Goal: Complete application form

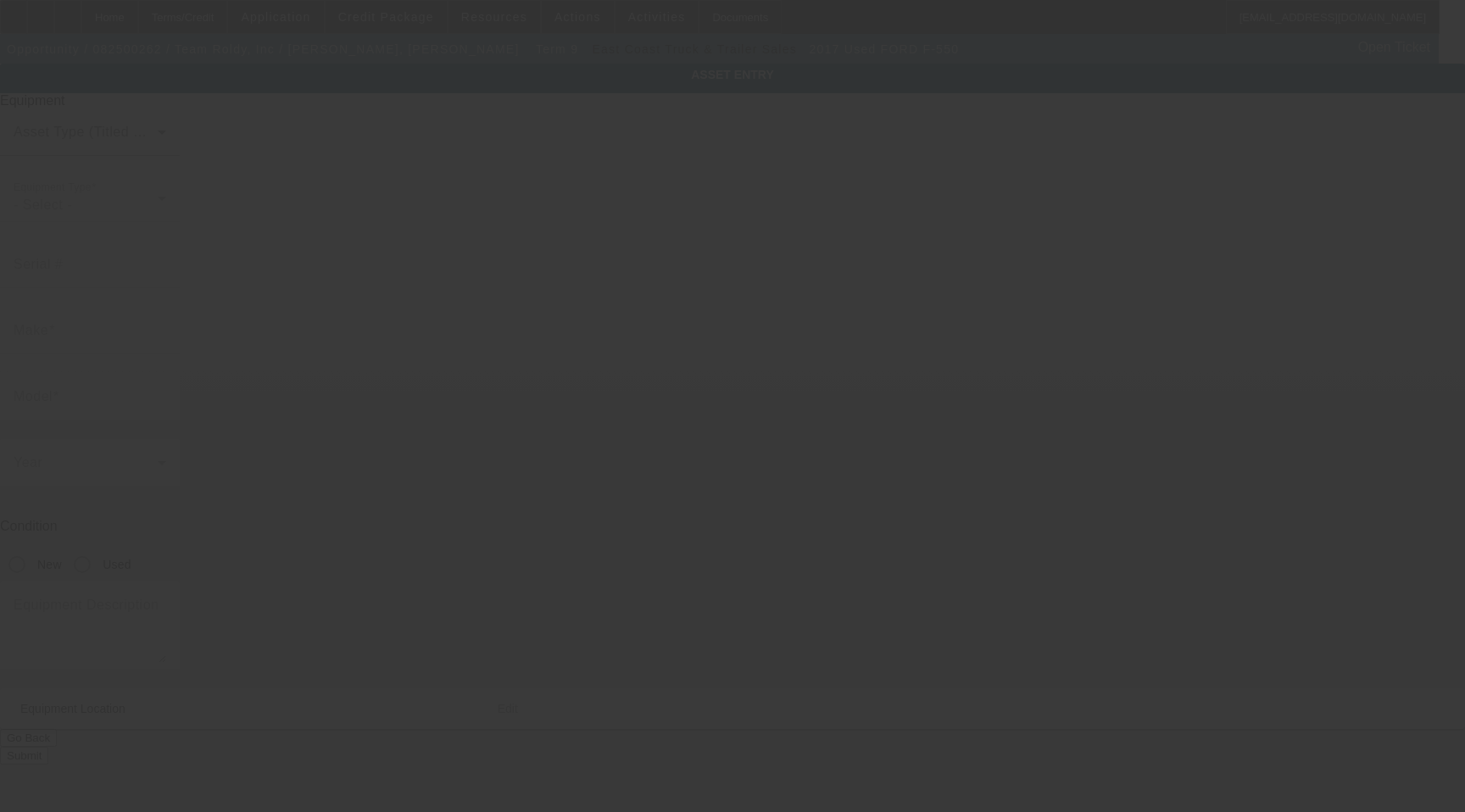
type input "[US_VEHICLE_IDENTIFICATION_NUMBER]"
type input "Ford"
type input "F-550"
radio input "true"
type textarea "With:"
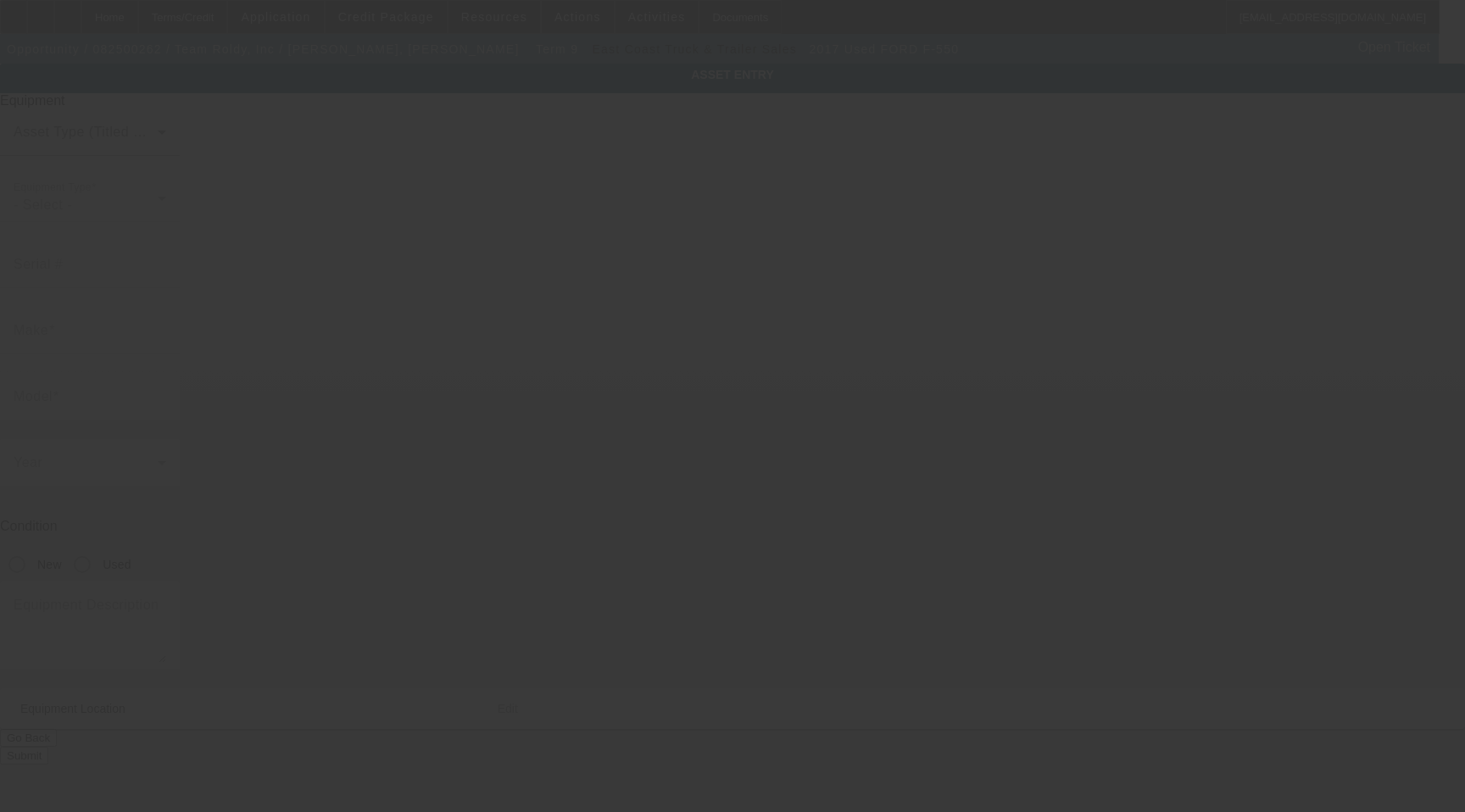
type input "[STREET_ADDRESS][PERSON_NAME]"
type input "[GEOGRAPHIC_DATA]"
type input "33624"
type input "Hillsborough"
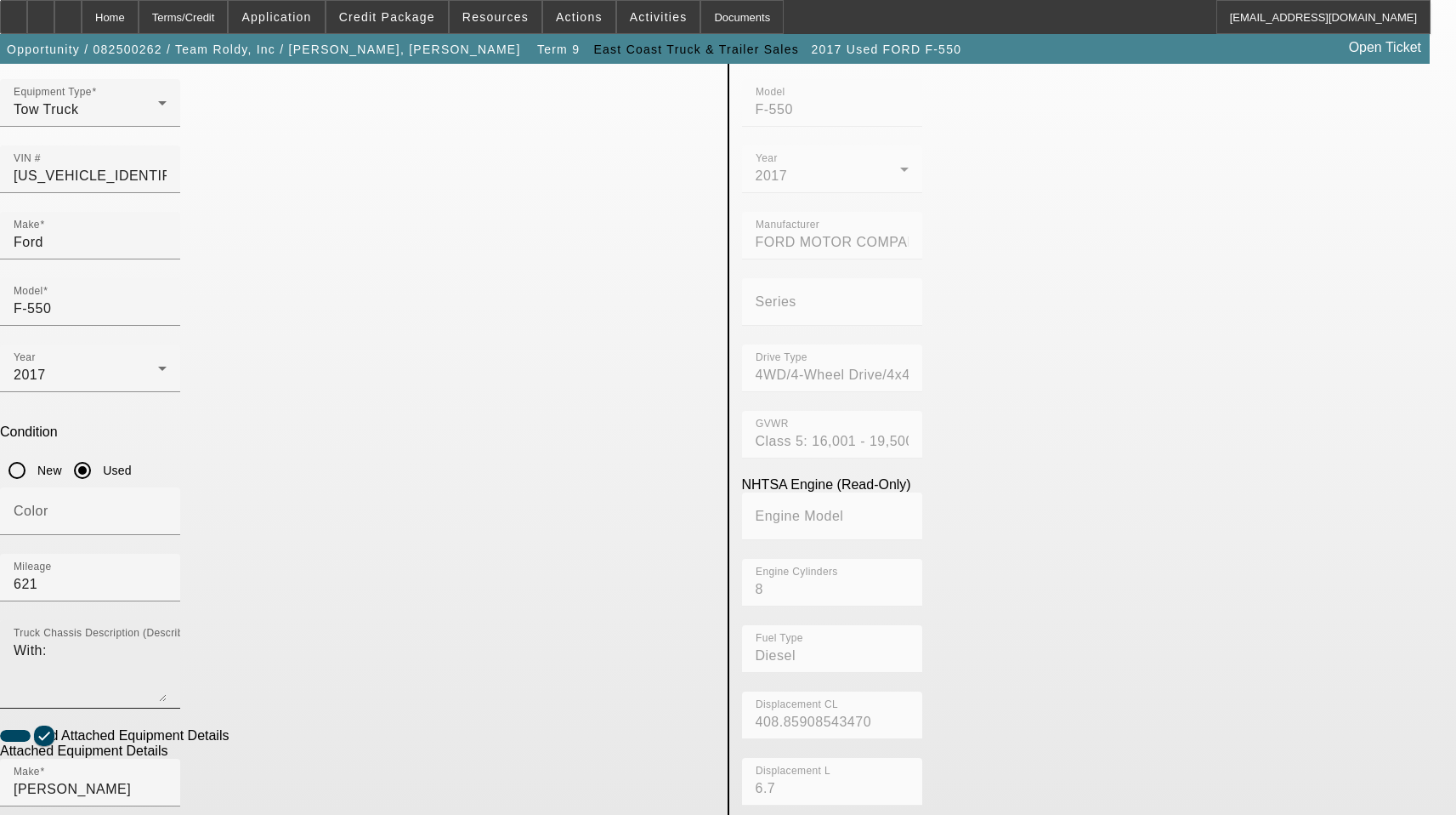
scroll to position [95, 0]
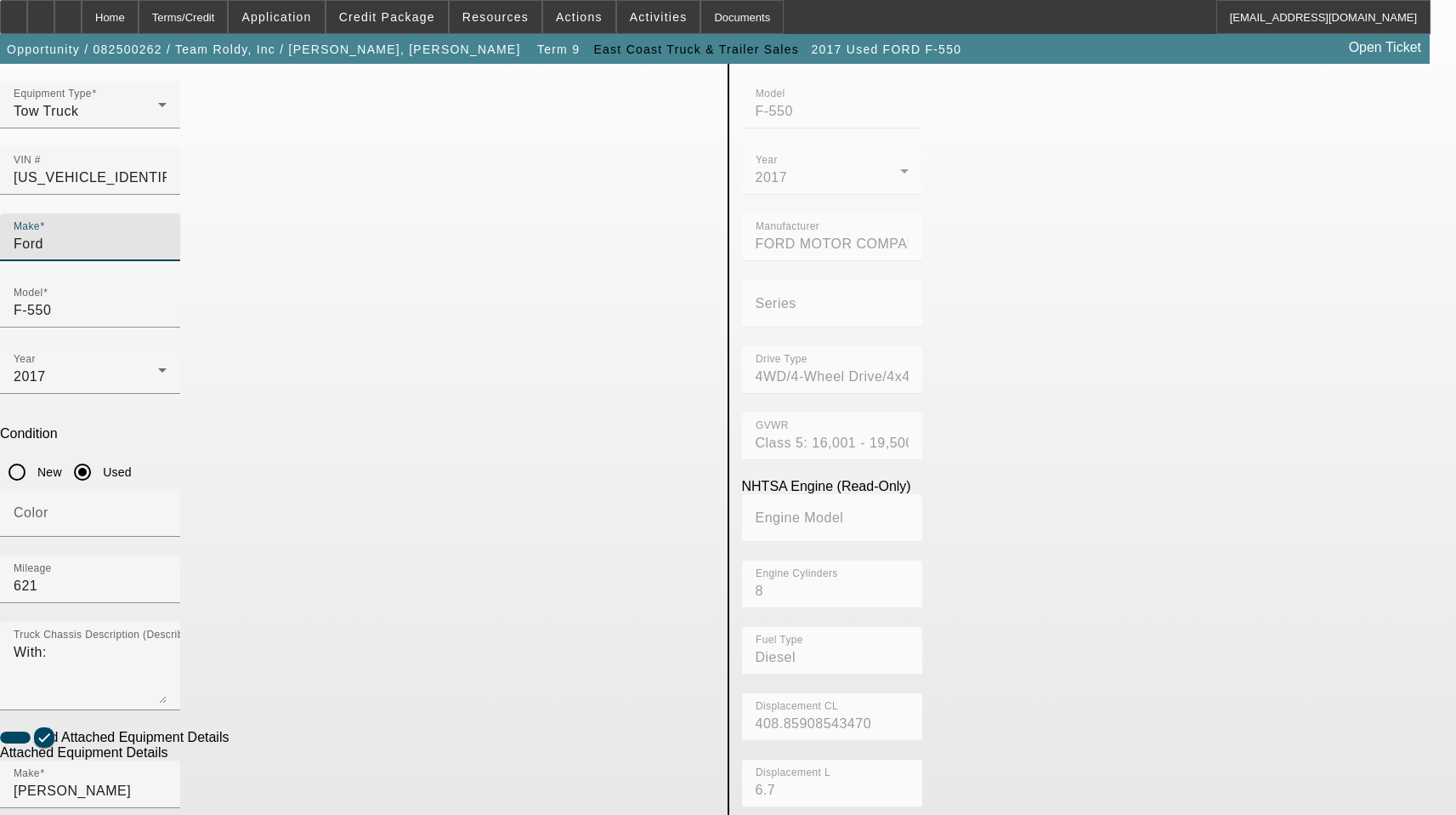
click at [167, 234] on input "Ford" at bounding box center [89, 244] width 153 height 20
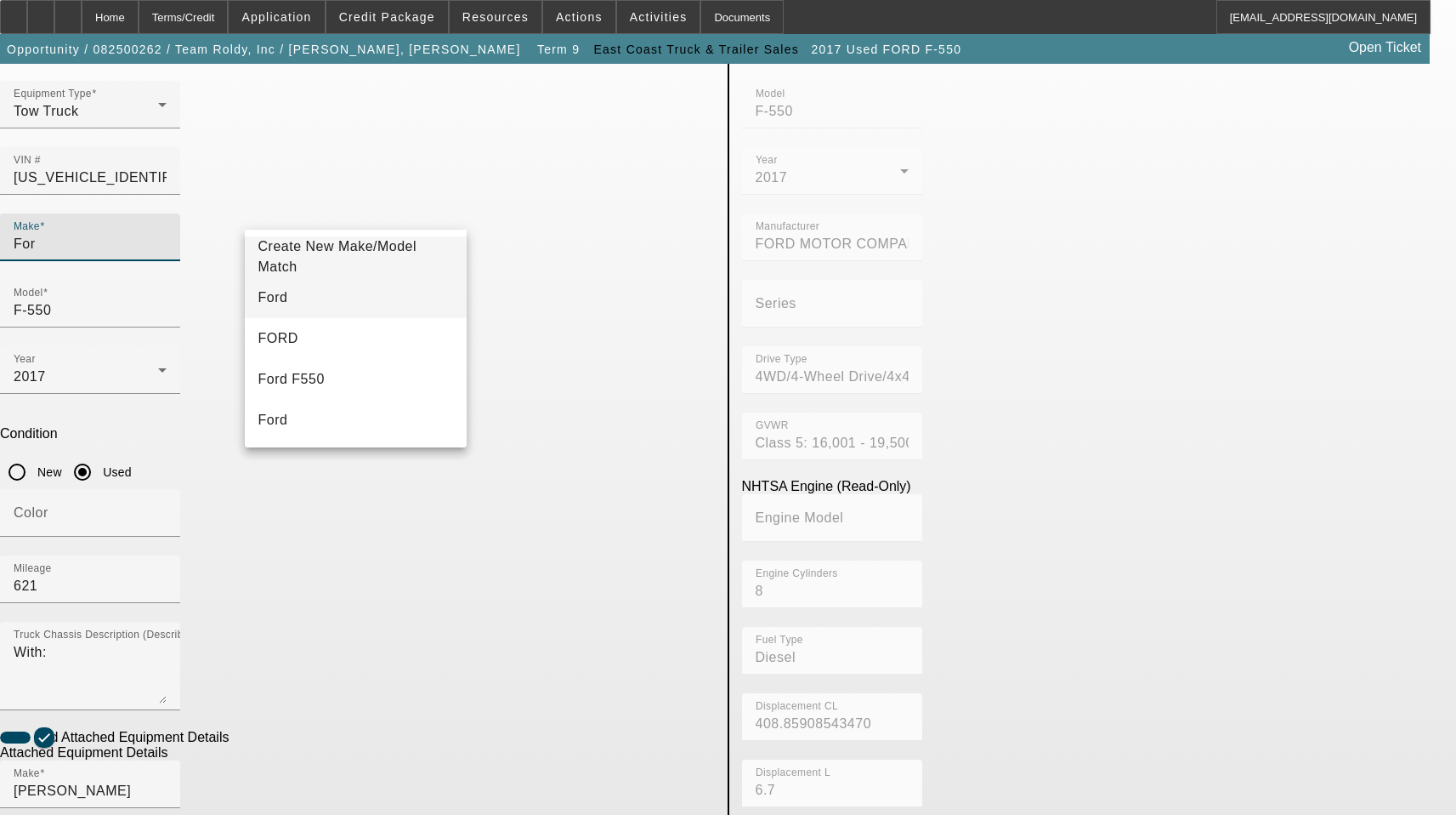
type input "For"
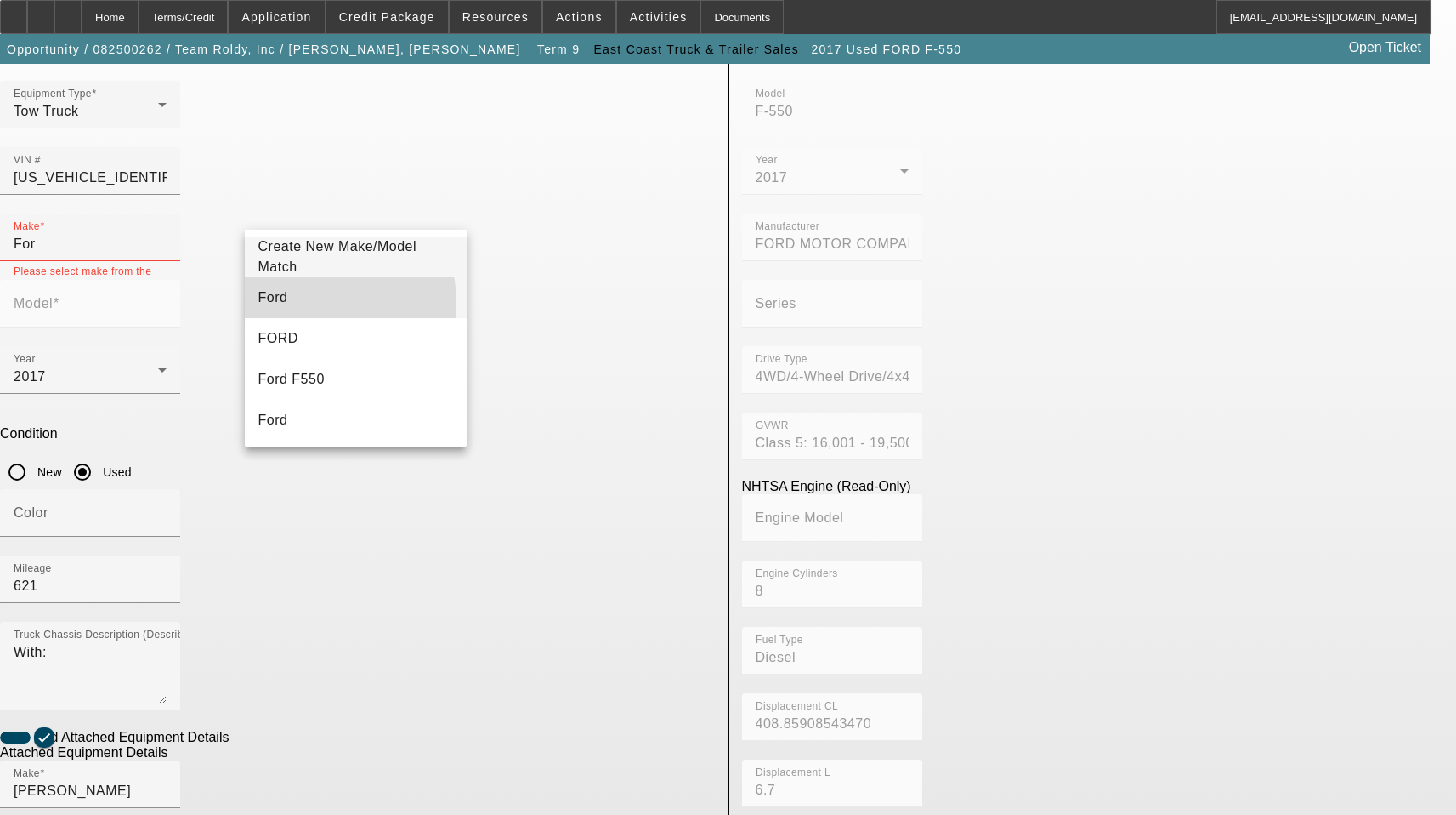
click at [307, 303] on mat-option "Ford" at bounding box center [356, 298] width 223 height 41
type input "Ford"
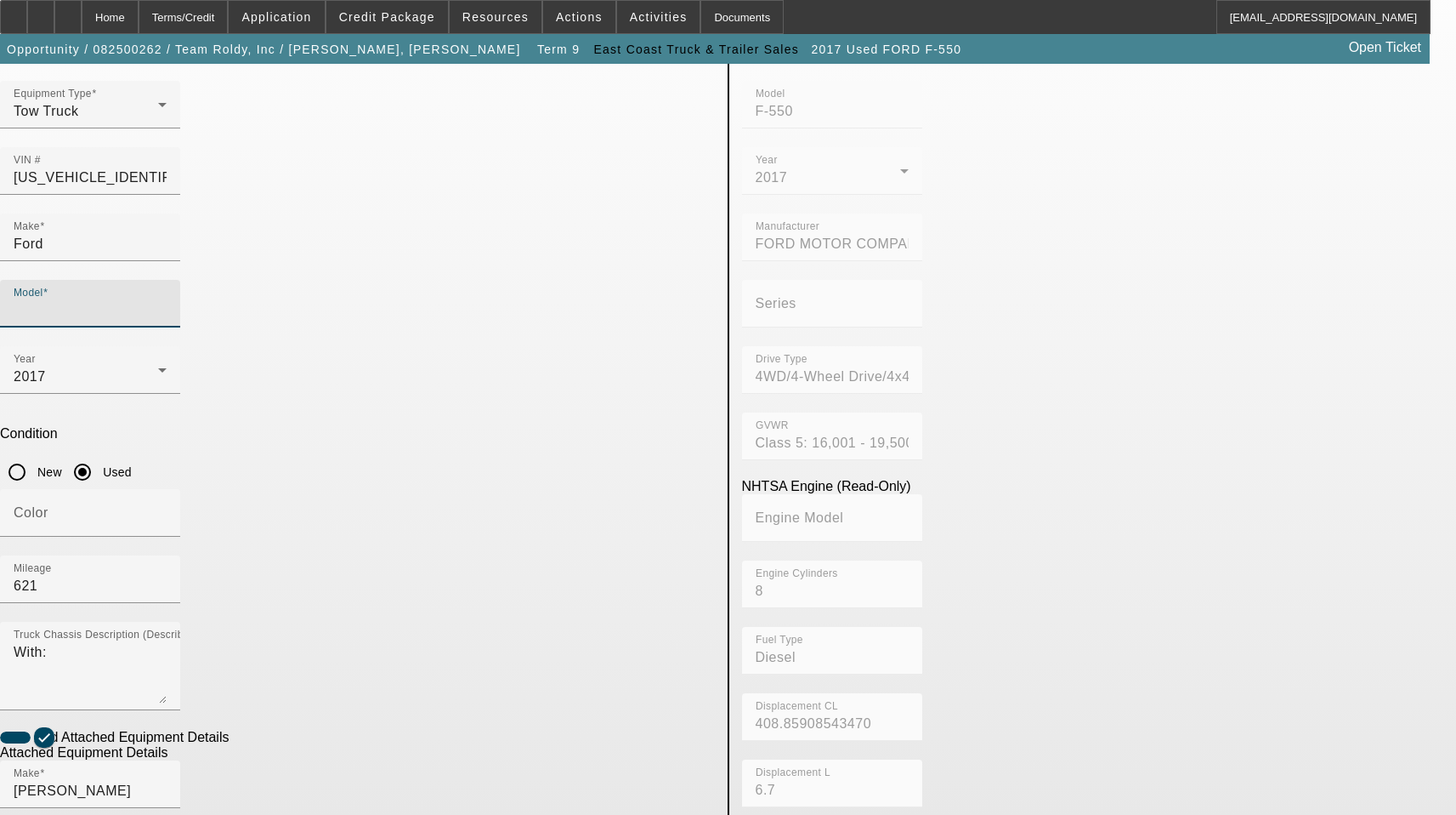
click at [167, 301] on input "Model" at bounding box center [89, 310] width 153 height 20
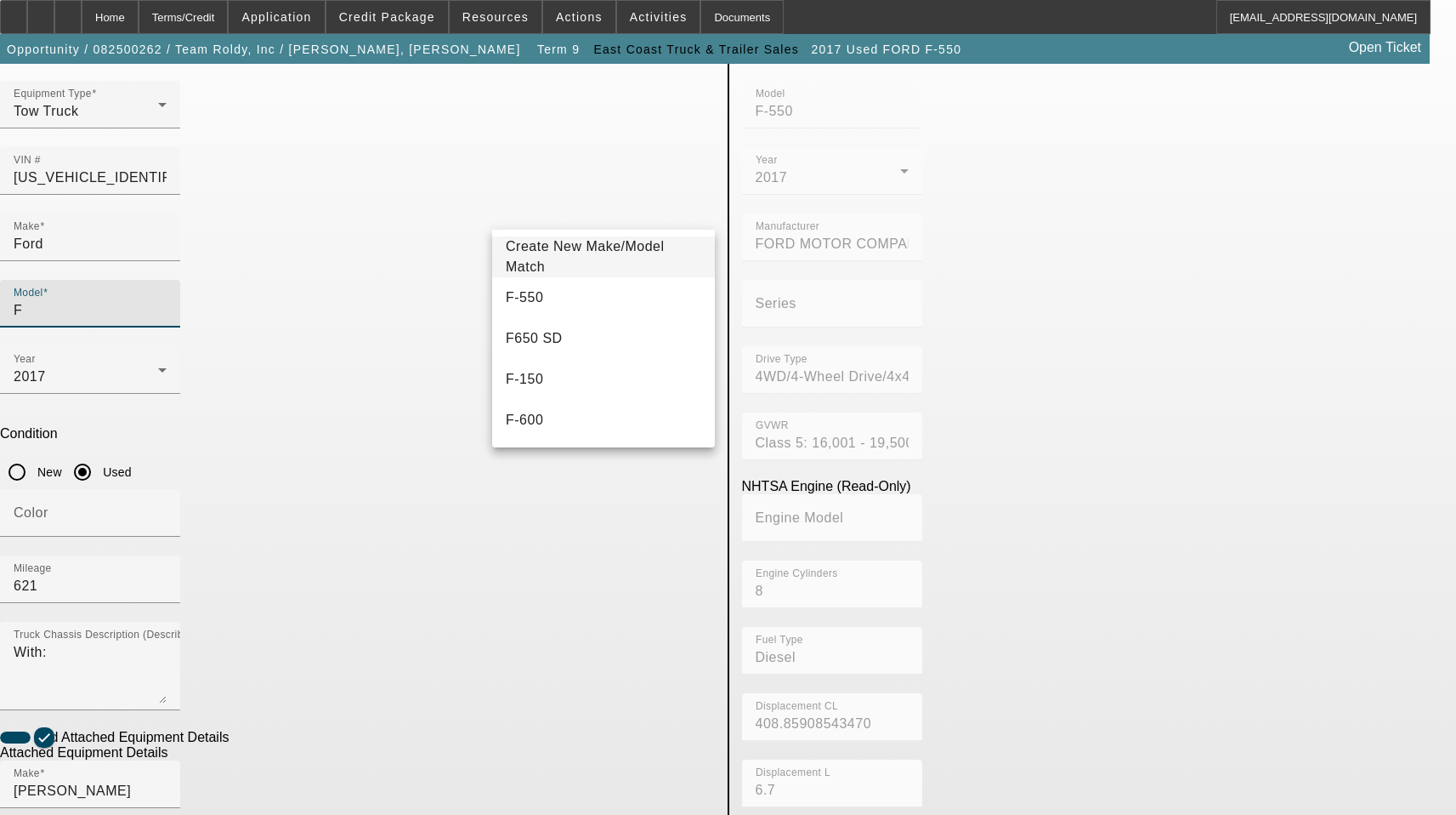
click at [545, 304] on mat-option "F-550" at bounding box center [603, 298] width 223 height 41
type input "F-550"
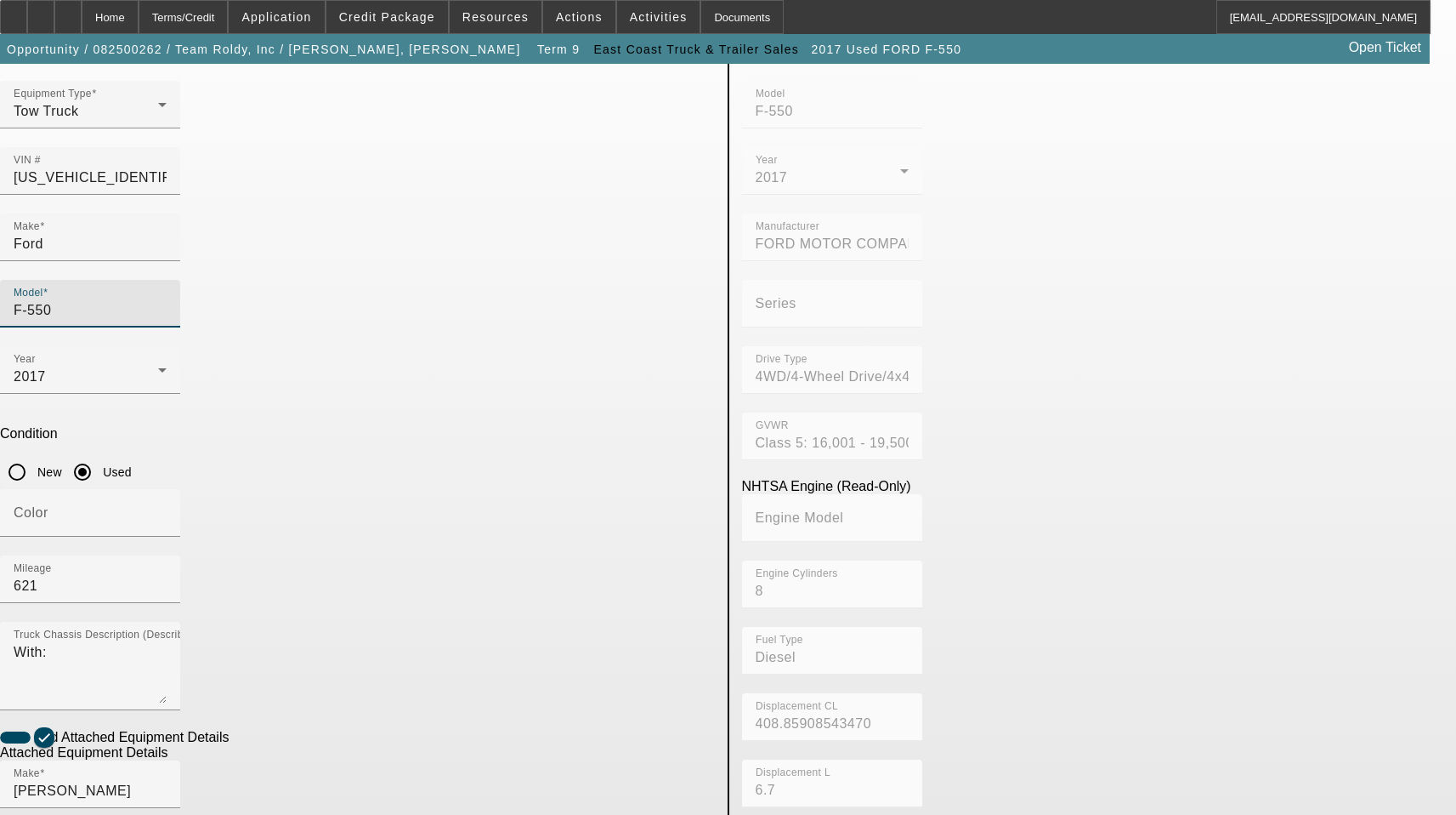
scroll to position [281, 0]
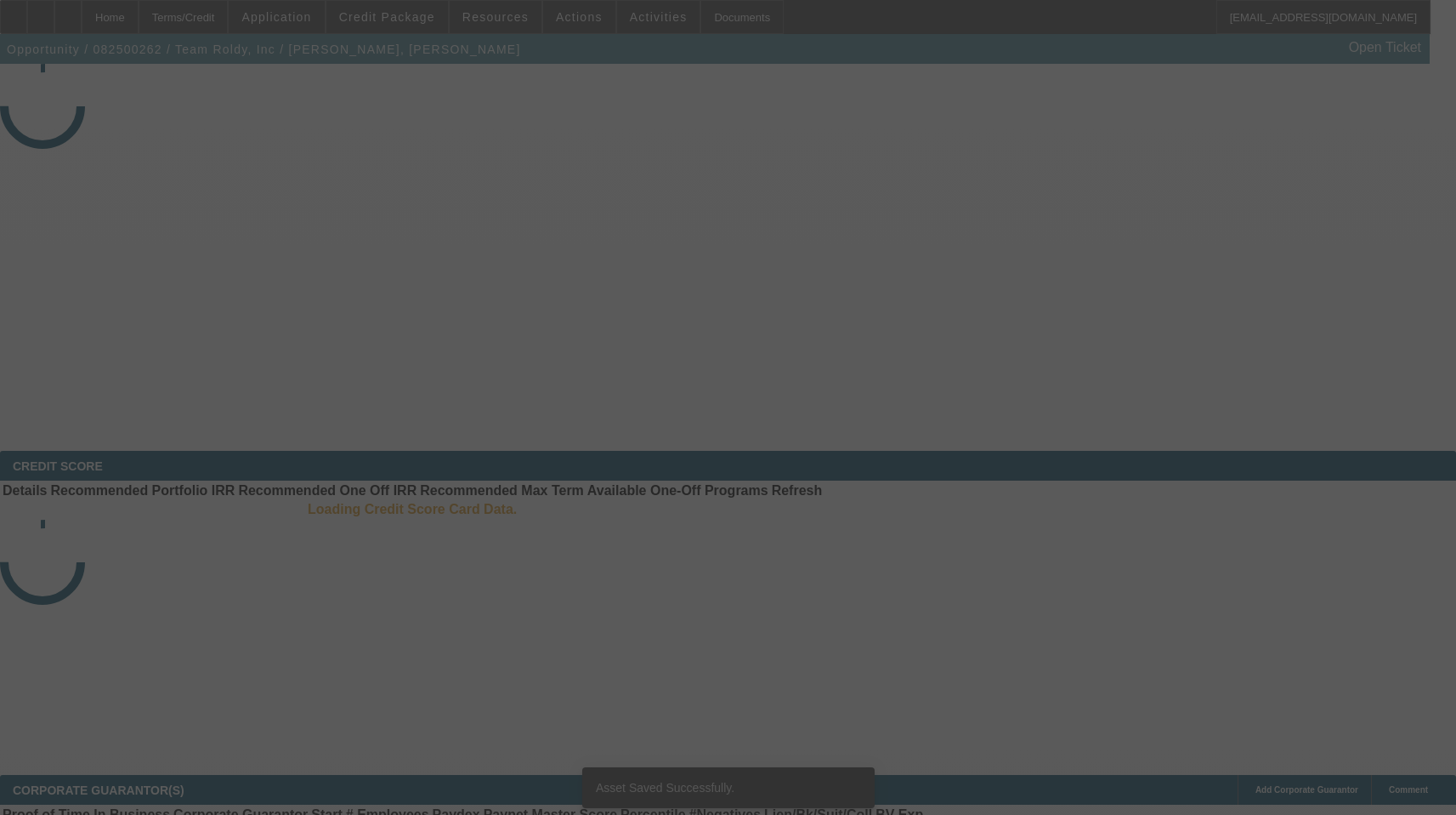
select select "3"
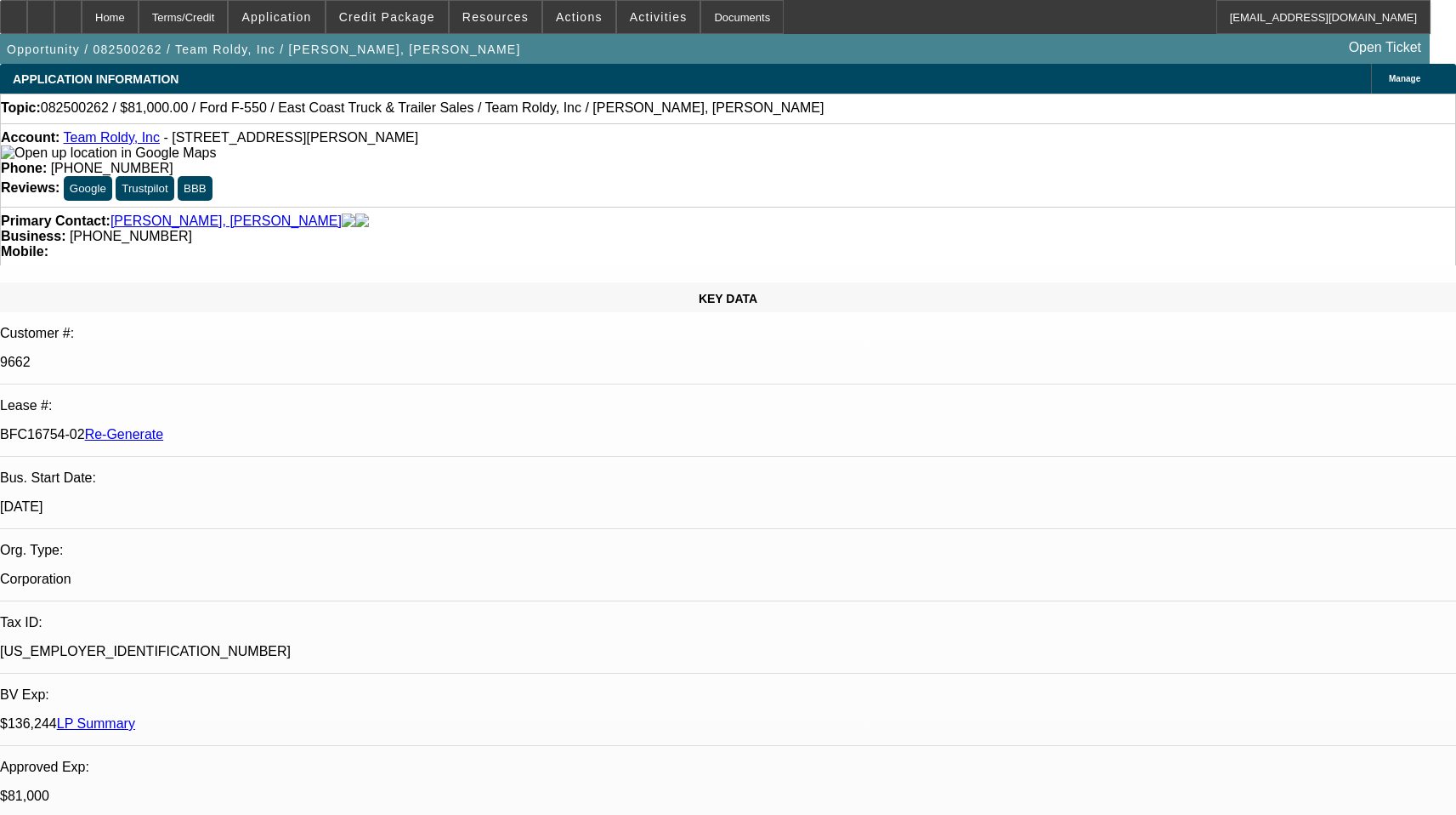
select select "0"
select select "2"
select select "0"
select select "6"
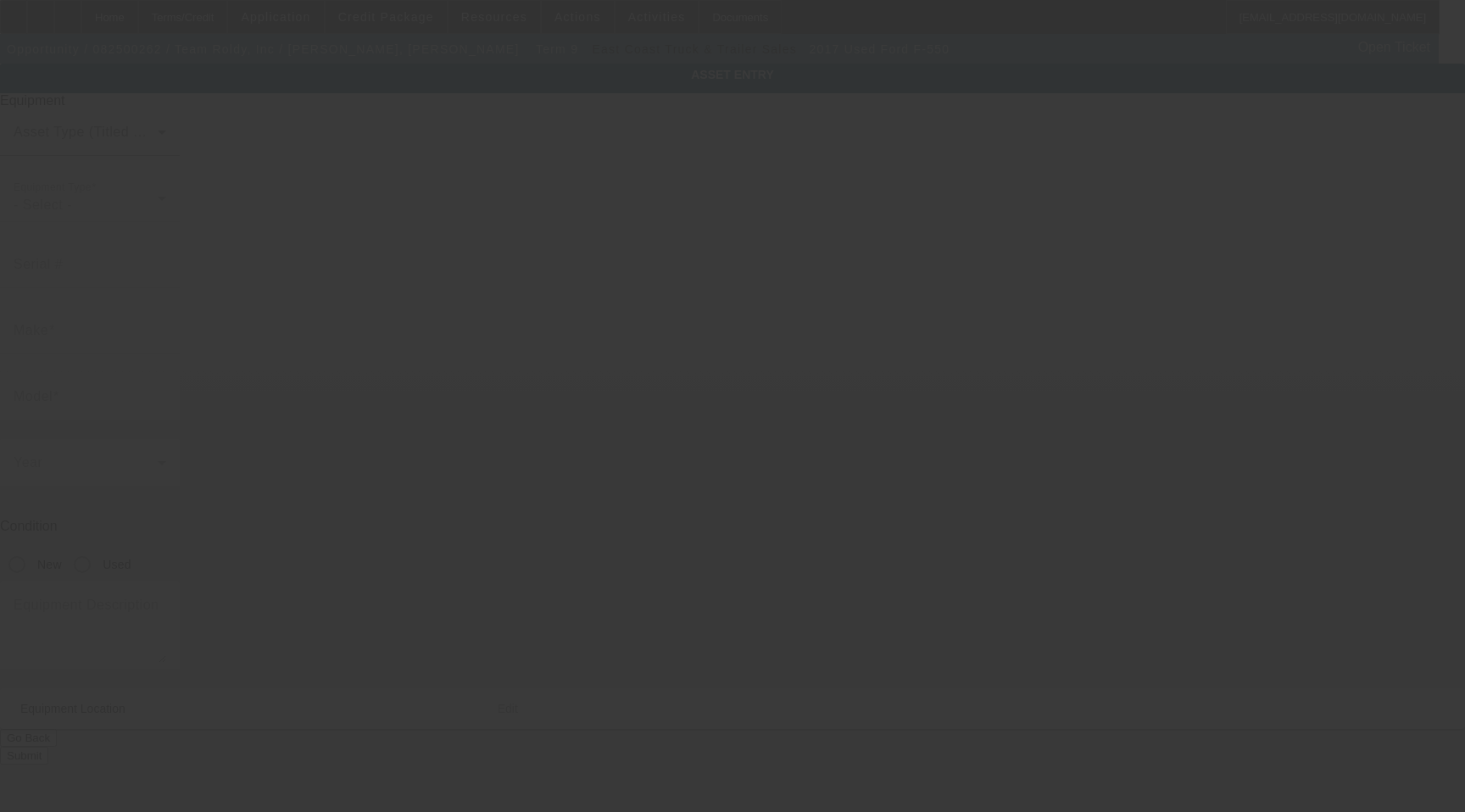
type input "[US_VEHICLE_IDENTIFICATION_NUMBER]"
type input "Ford"
type input "F-550"
radio input "true"
type textarea "With:"
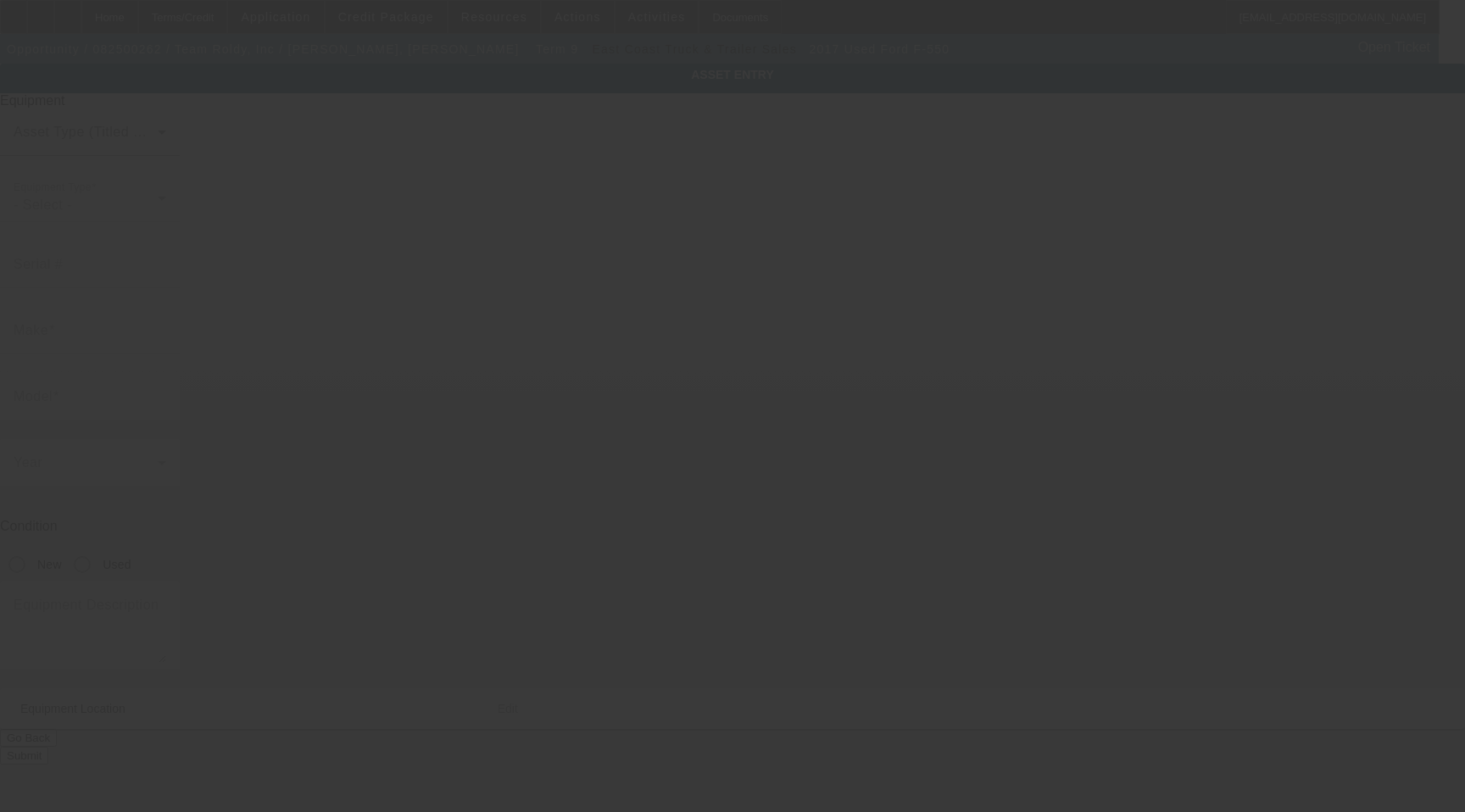
type input "[STREET_ADDRESS][PERSON_NAME]"
type input "[GEOGRAPHIC_DATA]"
type input "33624"
type input "Hillsborough"
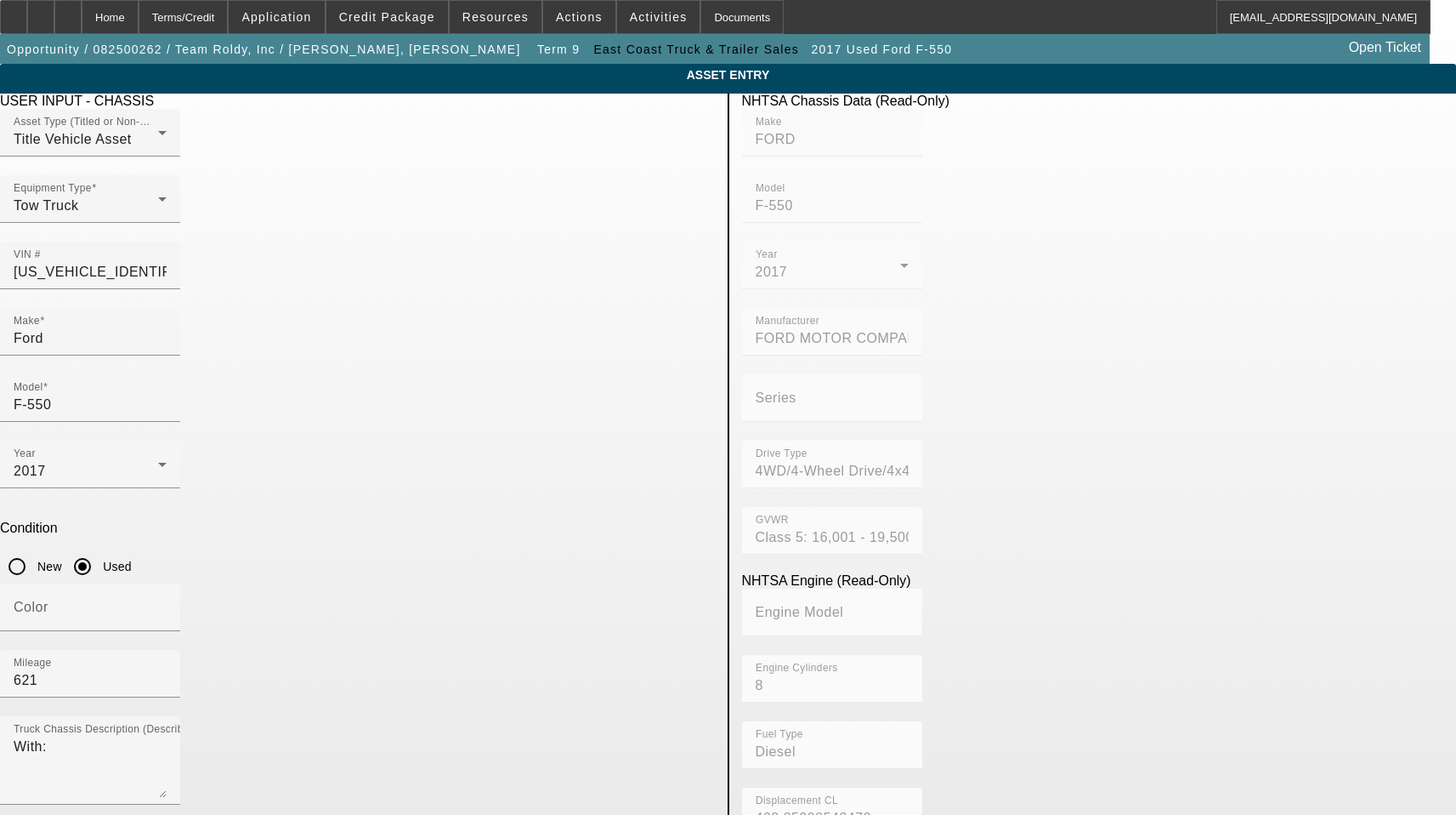
radio input "true"
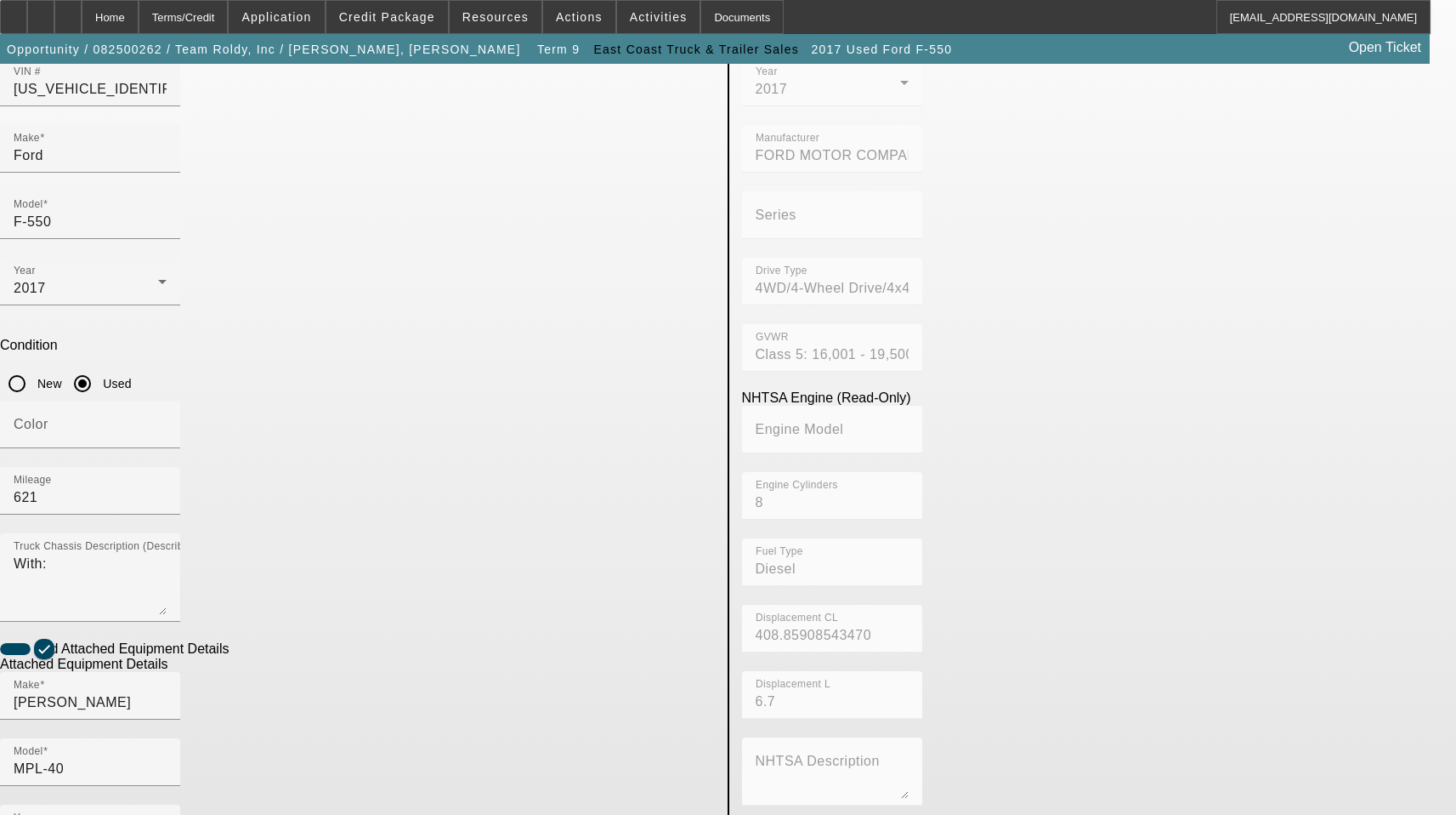
scroll to position [281, 0]
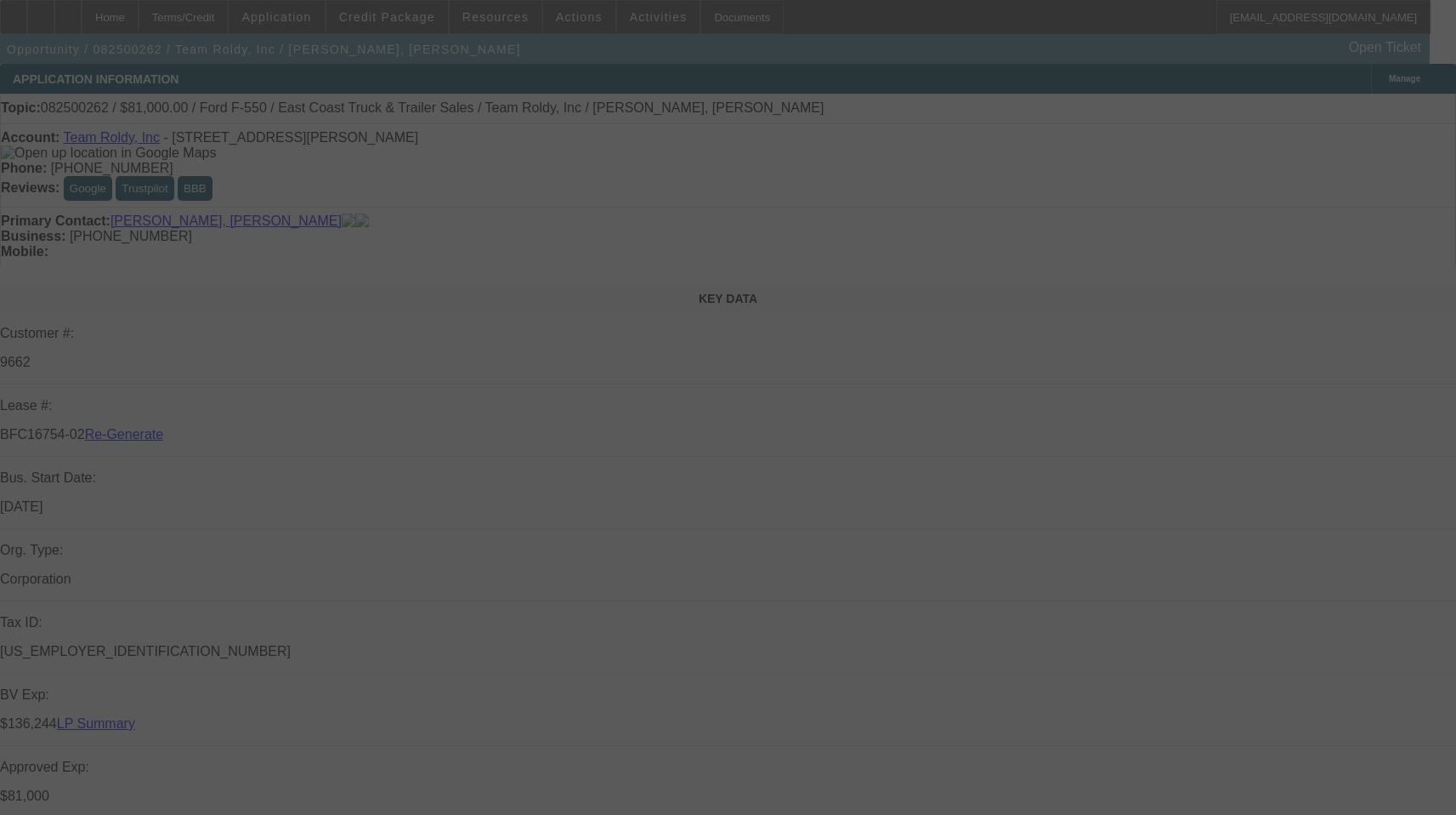
select select "3"
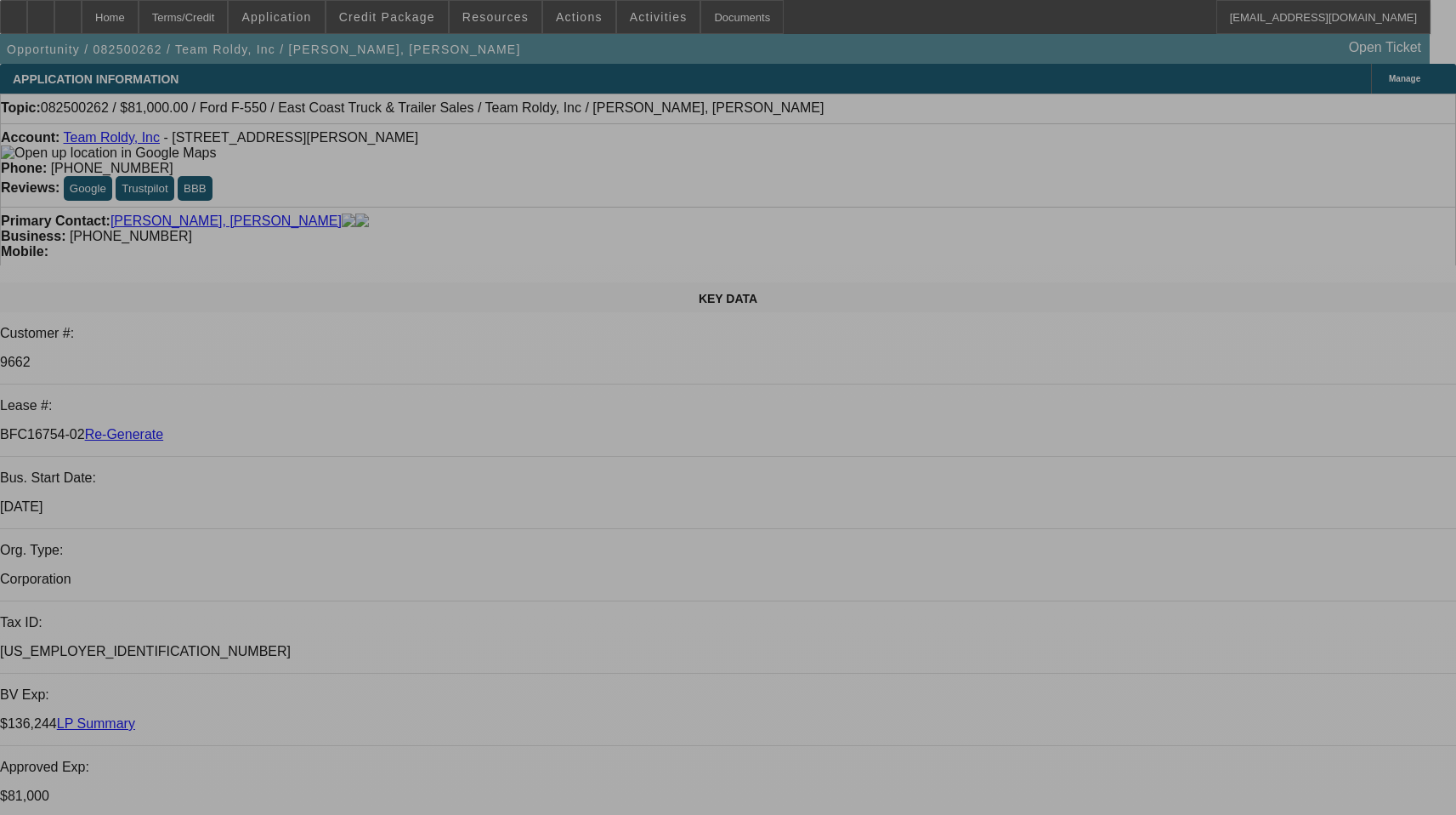
select select "0"
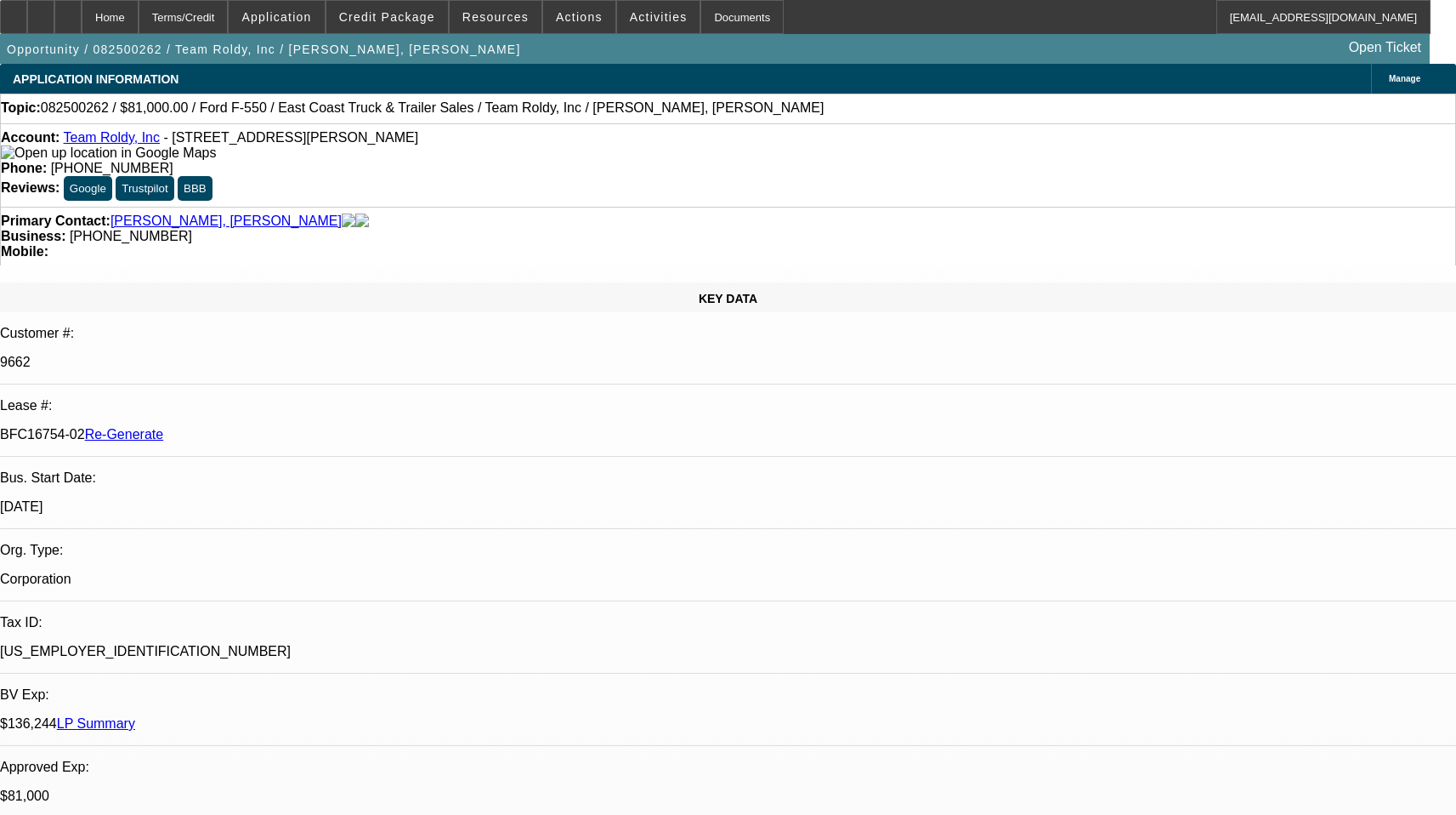
select select "0"
select select "2"
select select "0"
select select "6"
